Goal: Transaction & Acquisition: Purchase product/service

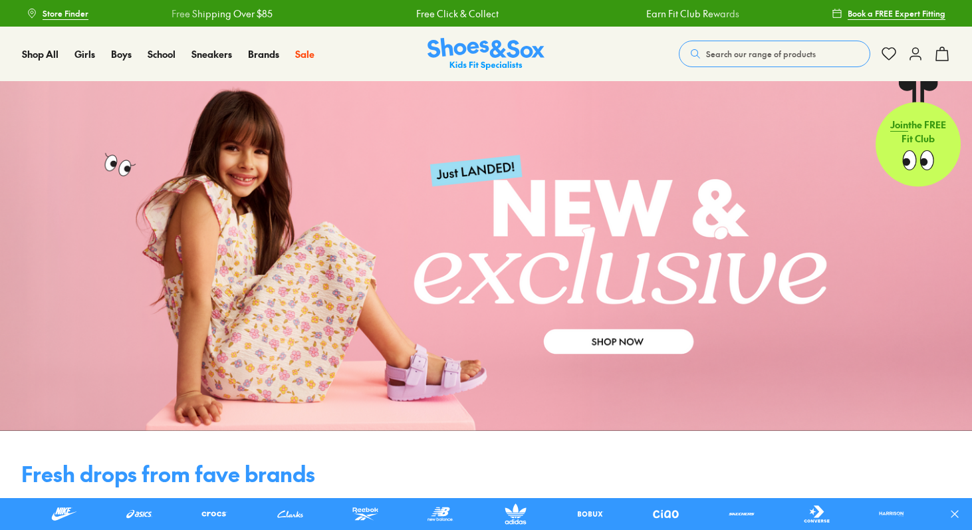
click at [712, 58] on span "Search our range of products" at bounding box center [761, 54] width 110 height 12
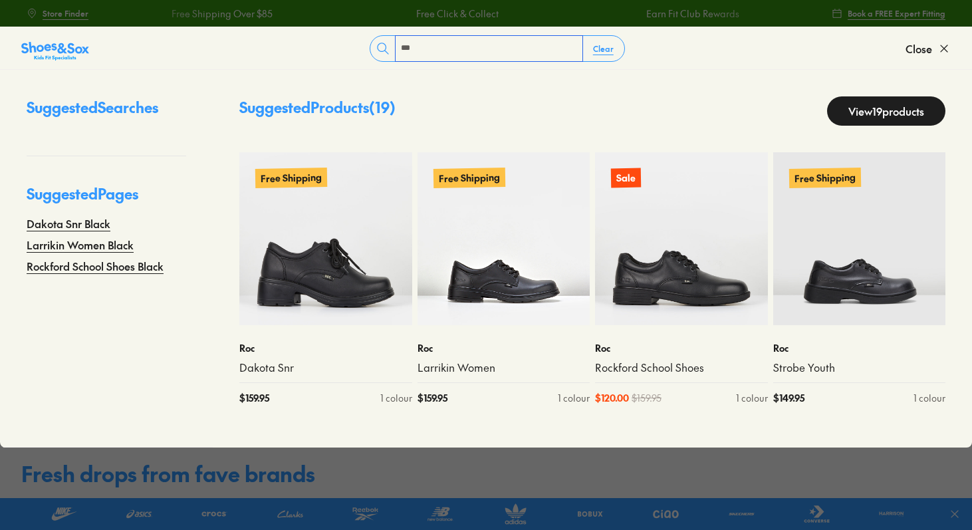
type input "***"
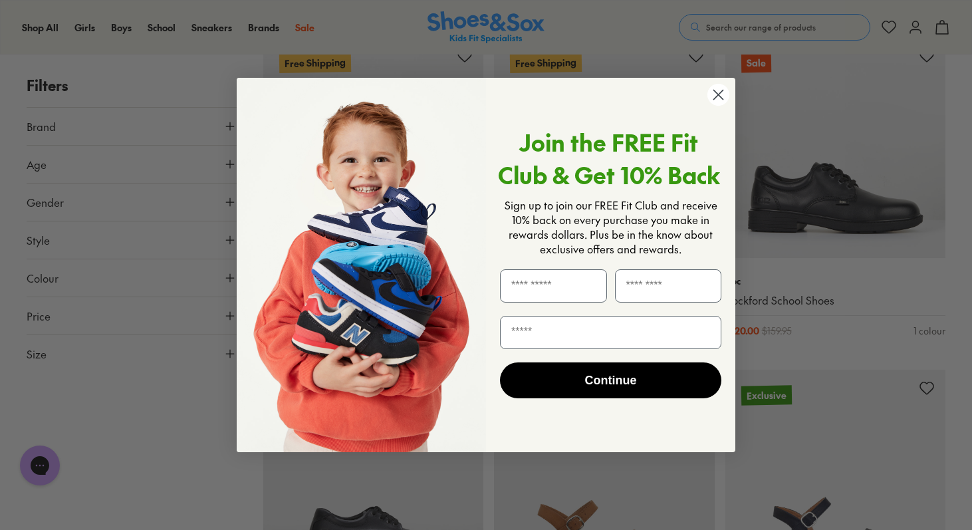
click at [723, 98] on circle "Close dialog" at bounding box center [719, 95] width 22 height 22
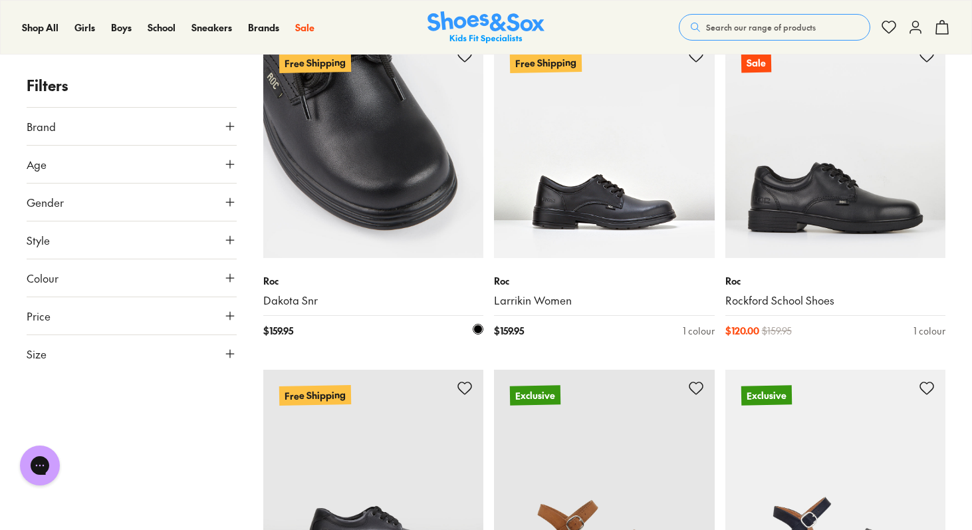
click at [366, 219] on img at bounding box center [373, 147] width 221 height 221
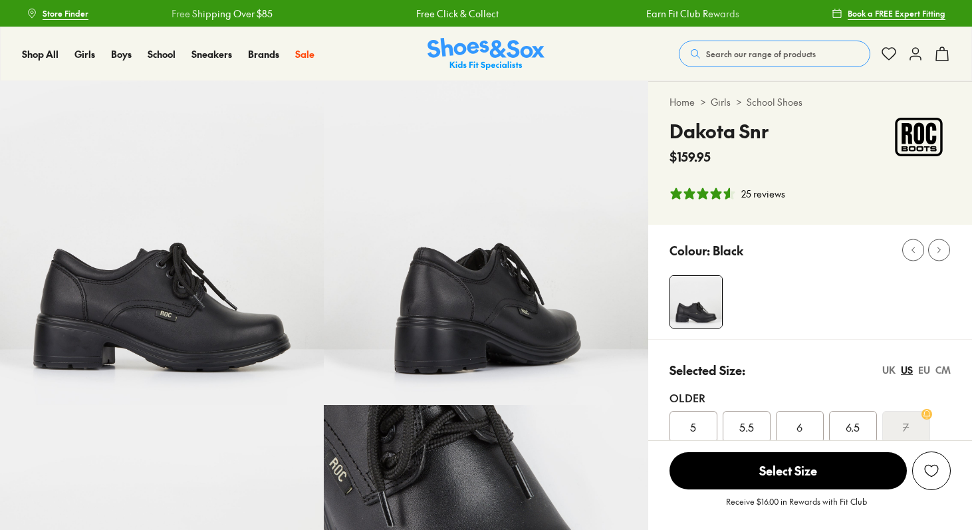
select select "*"
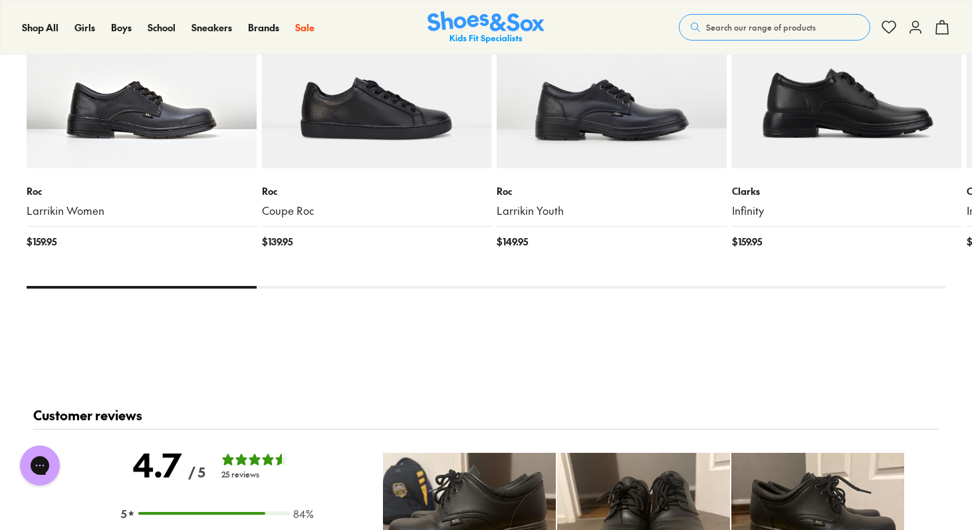
scroll to position [1787, 0]
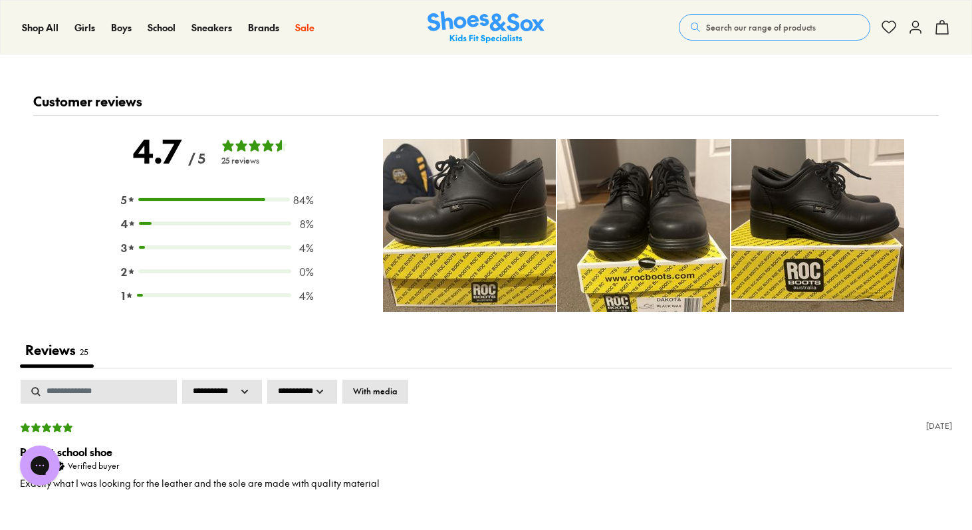
click at [468, 212] on img at bounding box center [469, 225] width 173 height 173
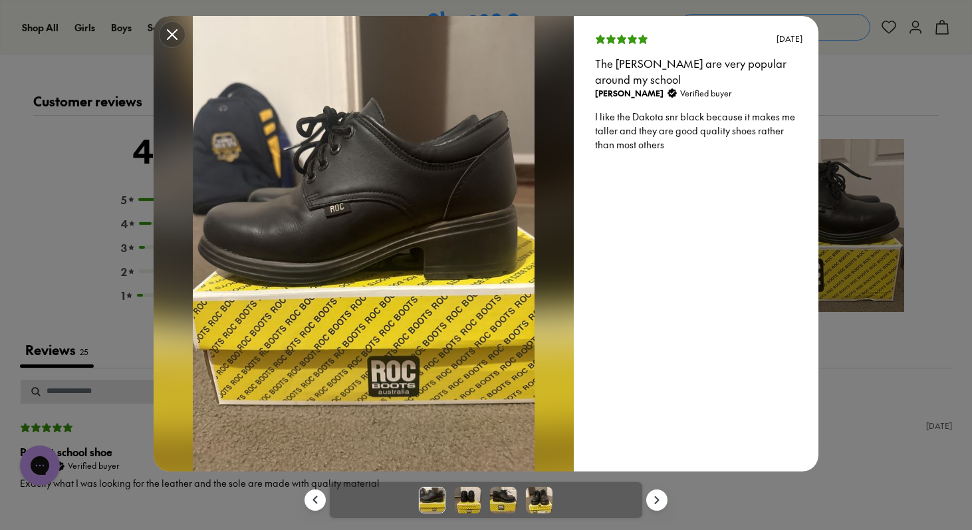
click at [468, 501] on img at bounding box center [467, 500] width 27 height 27
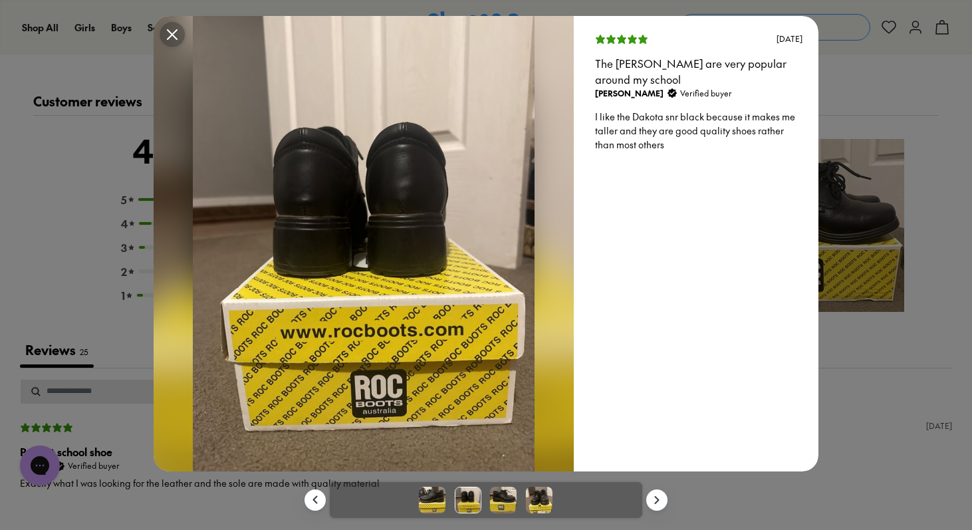
click at [499, 500] on img at bounding box center [503, 500] width 27 height 27
